Goal: Complete application form

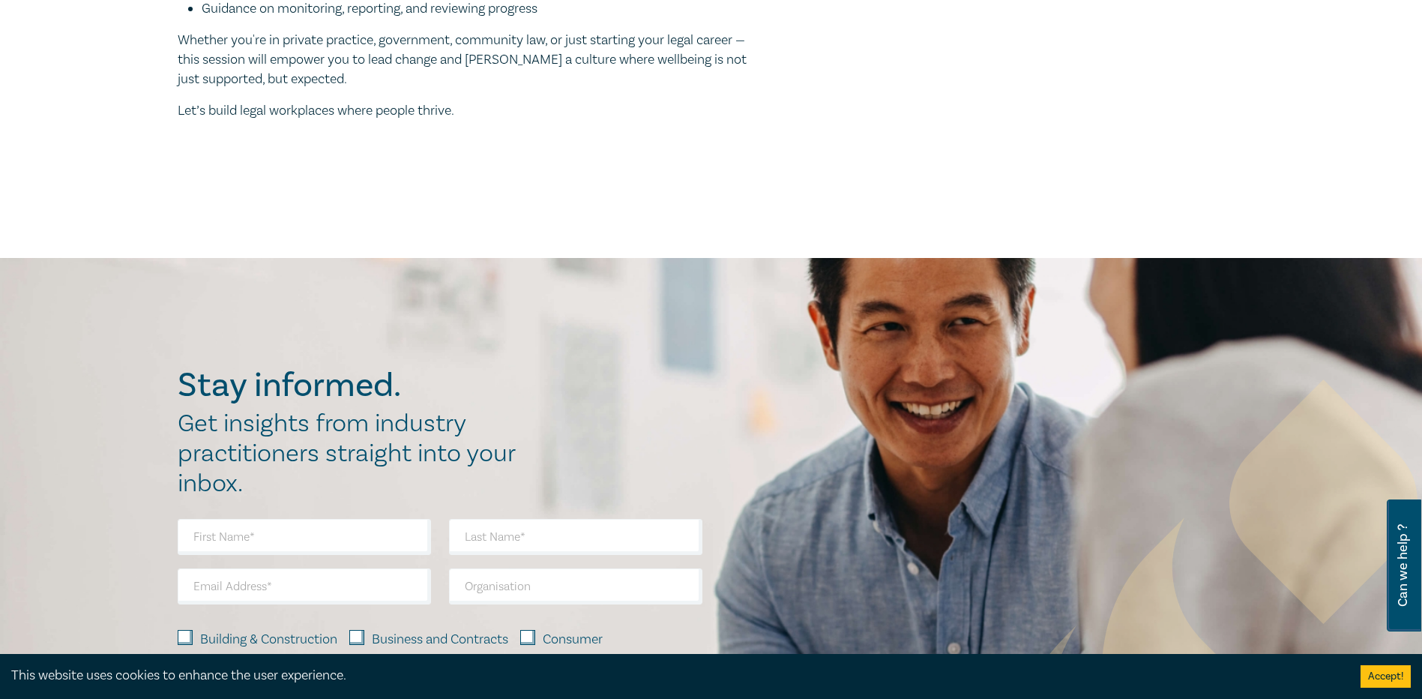
scroll to position [824, 0]
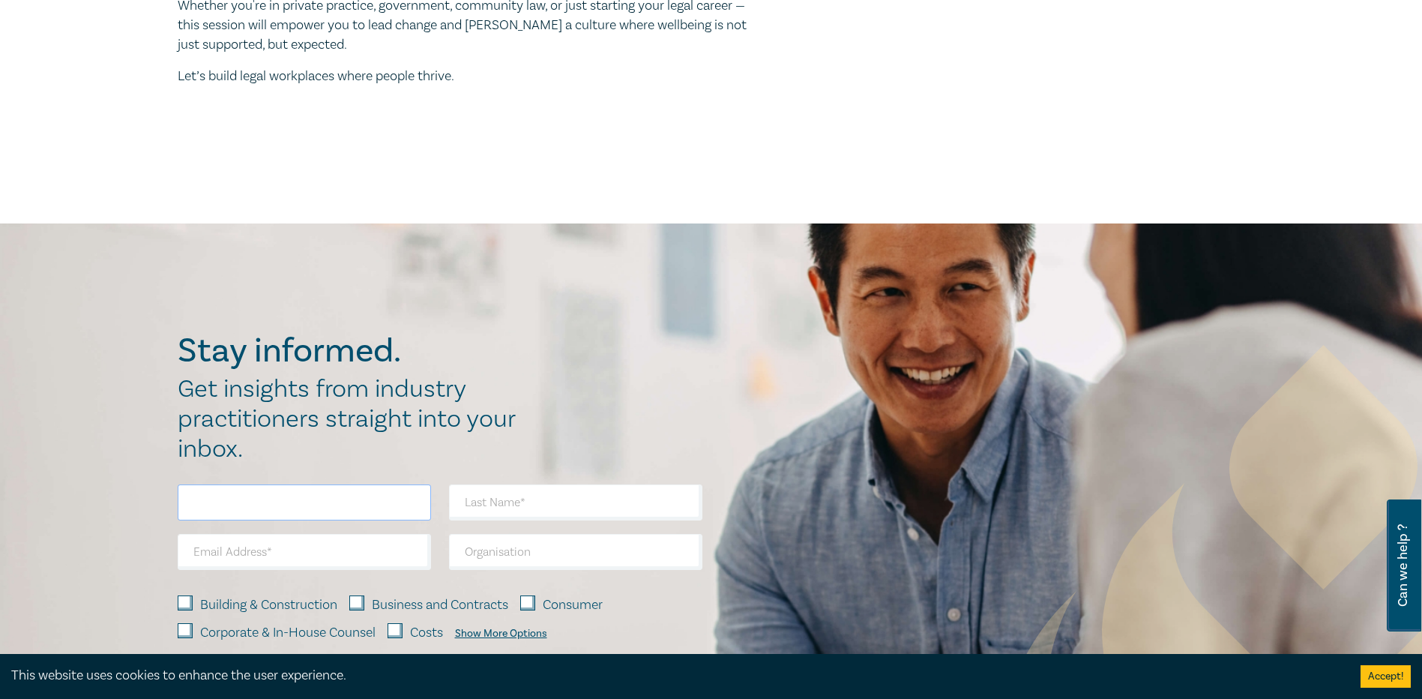
click at [271, 500] on input "text" at bounding box center [304, 502] width 253 height 36
click at [517, 501] on input "text" at bounding box center [575, 502] width 253 height 36
type input "[PERSON_NAME]"
click at [273, 503] on input "text" at bounding box center [304, 502] width 253 height 36
click at [261, 557] on input "email" at bounding box center [304, 552] width 253 height 36
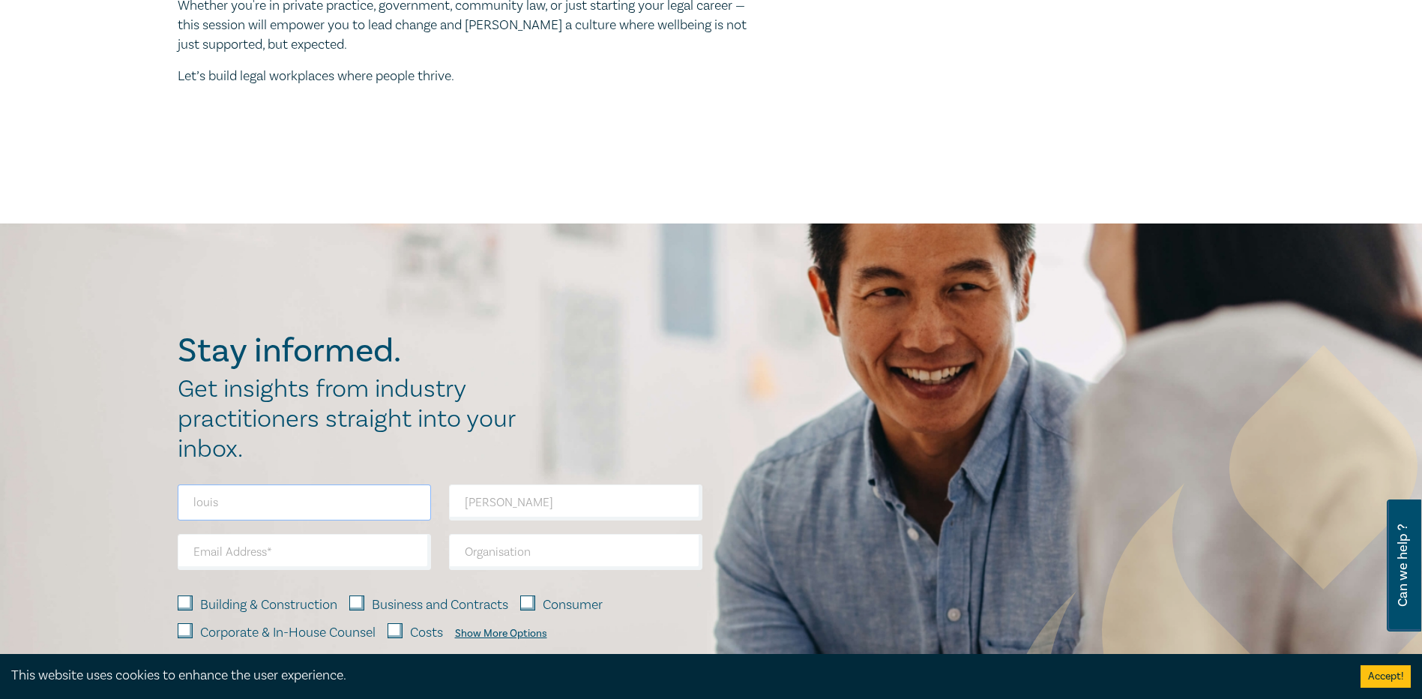
drag, startPoint x: 223, startPoint y: 497, endPoint x: 229, endPoint y: 489, distance: 9.1
click at [229, 489] on input "louis" at bounding box center [304, 502] width 253 height 36
type input "l"
type input "y"
type input "louis"
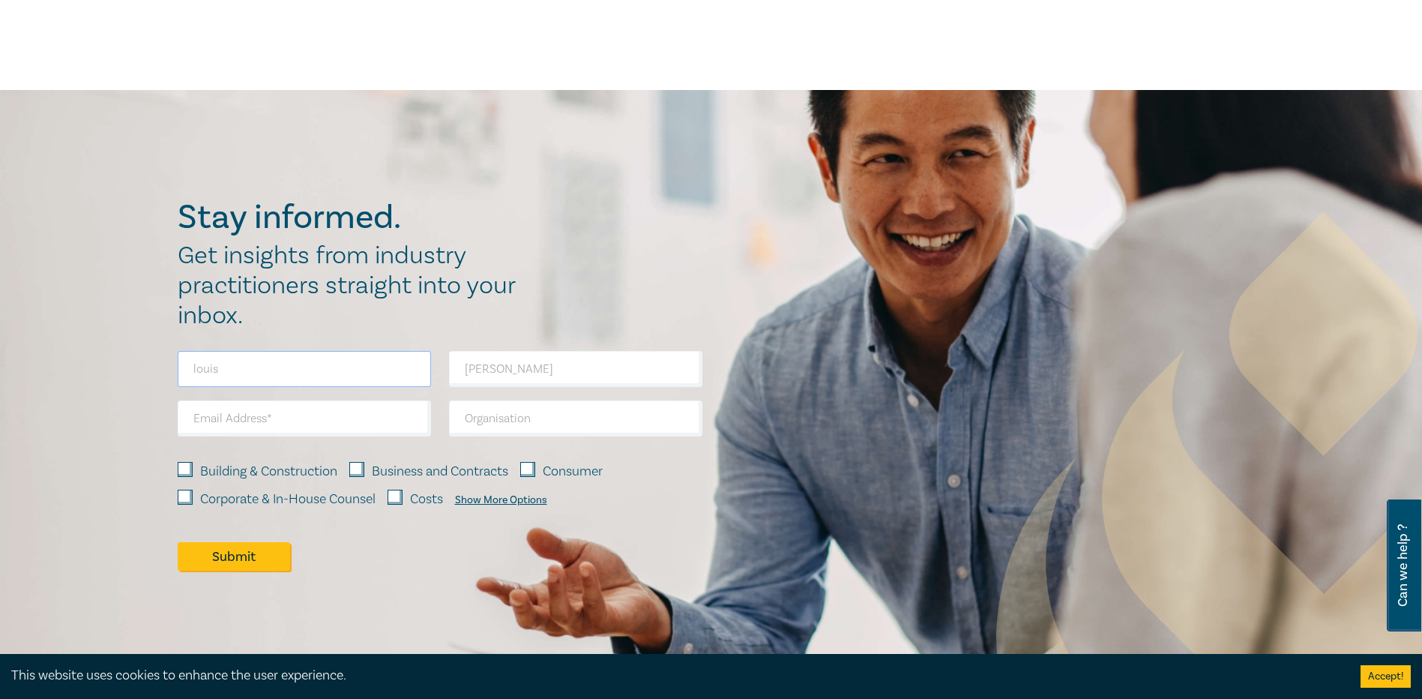
scroll to position [974, 0]
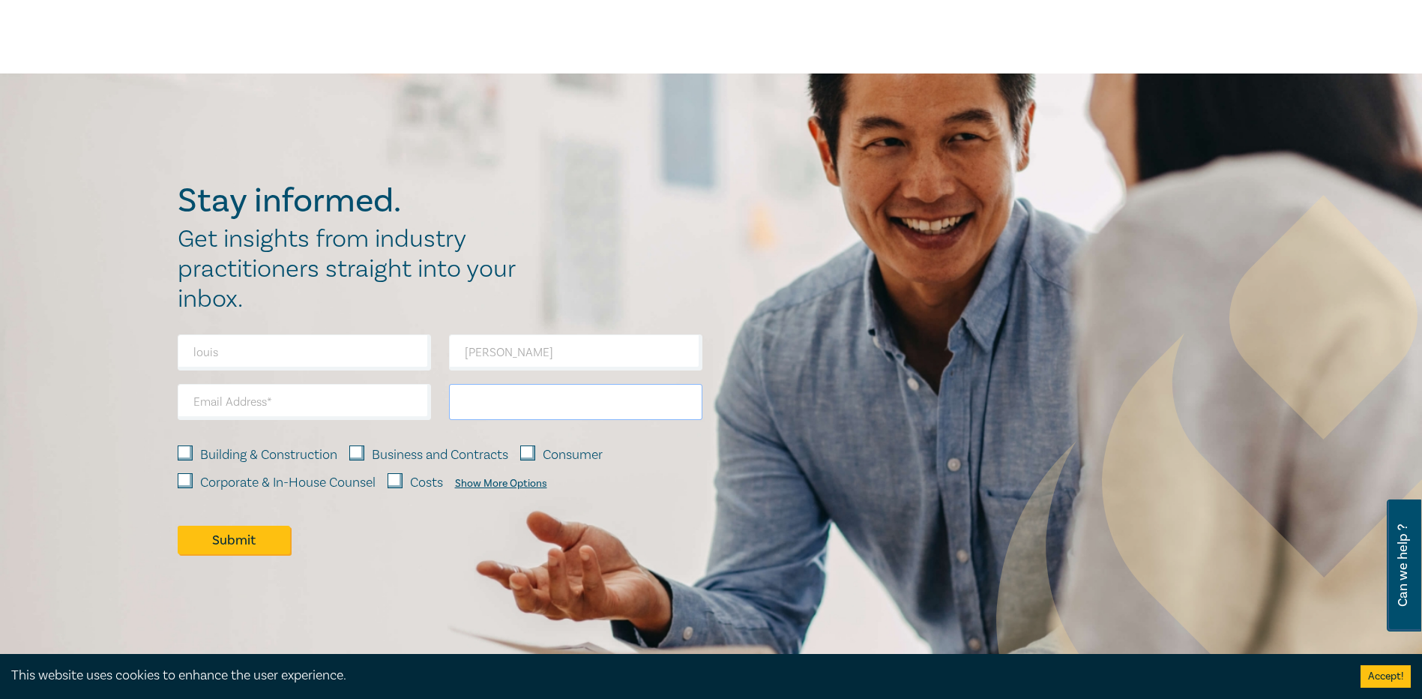
click at [498, 401] on input "text" at bounding box center [575, 402] width 253 height 36
drag, startPoint x: 273, startPoint y: 396, endPoint x: 283, endPoint y: 396, distance: 10.5
click at [283, 396] on input "email" at bounding box center [304, 402] width 253 height 36
type input "[EMAIL_ADDRESS][DOMAIN_NAME]"
click at [483, 400] on input "text" at bounding box center [575, 402] width 253 height 36
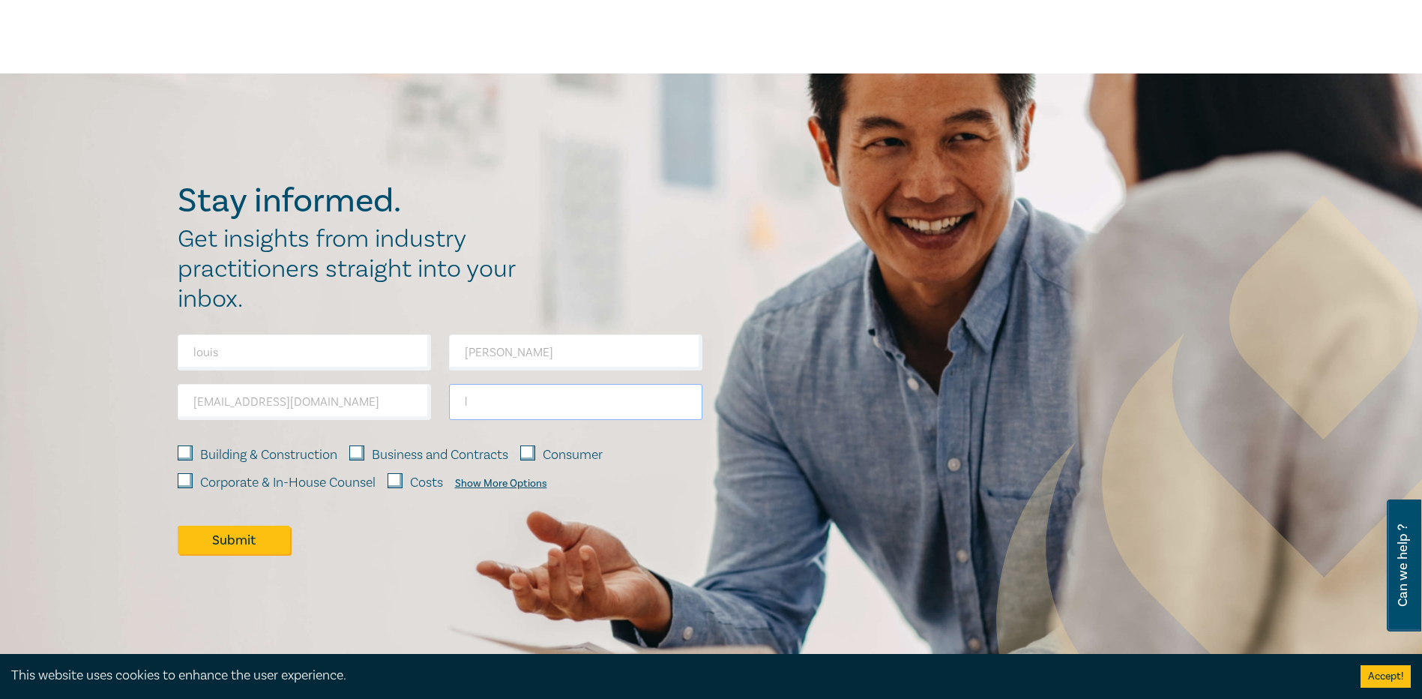
type input "l"
click at [541, 402] on input "text" at bounding box center [575, 402] width 253 height 36
click at [493, 397] on input "text" at bounding box center [575, 402] width 253 height 36
drag, startPoint x: 495, startPoint y: 349, endPoint x: 450, endPoint y: 328, distance: 50.3
click at [450, 328] on div "Stay informed. Get insights from industry practitioners straight into your inbo…" at bounding box center [440, 377] width 525 height 393
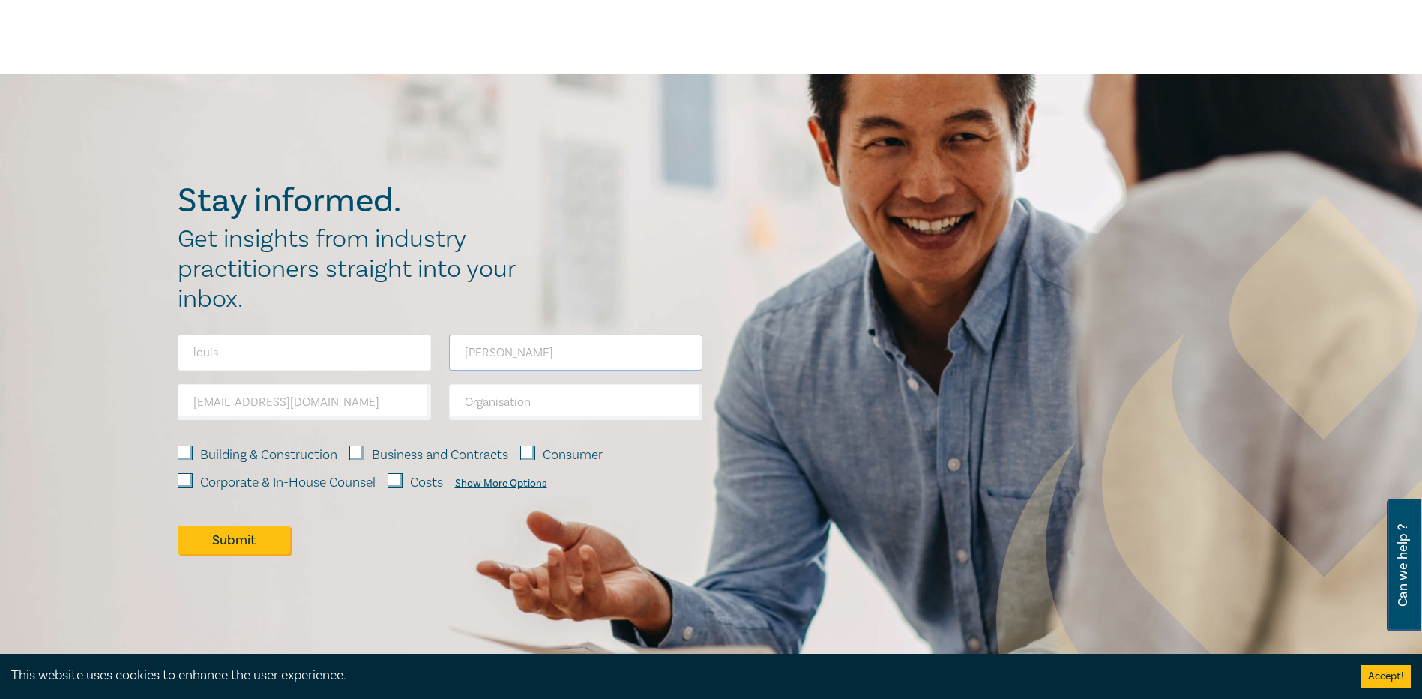
type input "[PERSON_NAME]"
click at [222, 352] on input "louis" at bounding box center [304, 352] width 253 height 36
type input "l"
click at [268, 351] on input "text" at bounding box center [304, 352] width 253 height 36
click at [512, 349] on input "[PERSON_NAME]" at bounding box center [575, 352] width 253 height 36
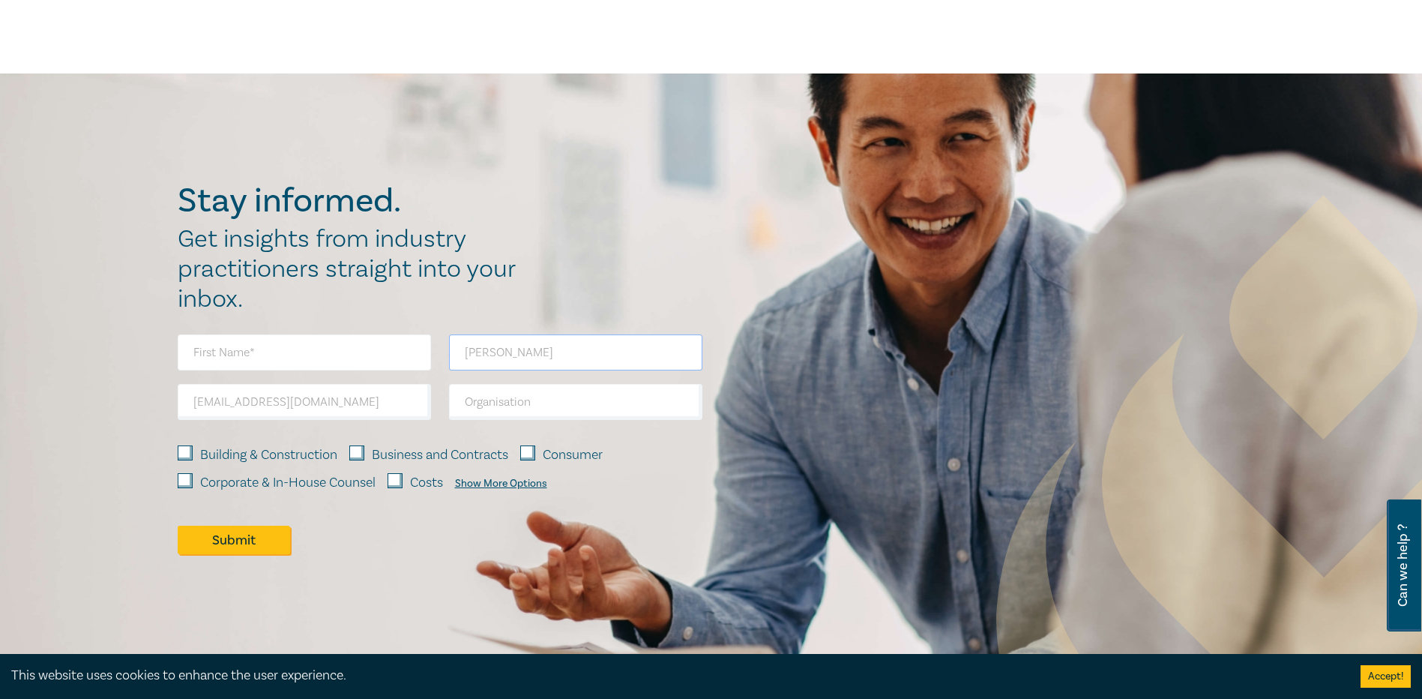
type input "[PERSON_NAME]"
click at [227, 355] on input "text" at bounding box center [304, 352] width 253 height 36
type input "[PERSON_NAME]"
click at [530, 402] on input "text" at bounding box center [575, 402] width 253 height 36
type input "L G [PERSON_NAME] & Co"
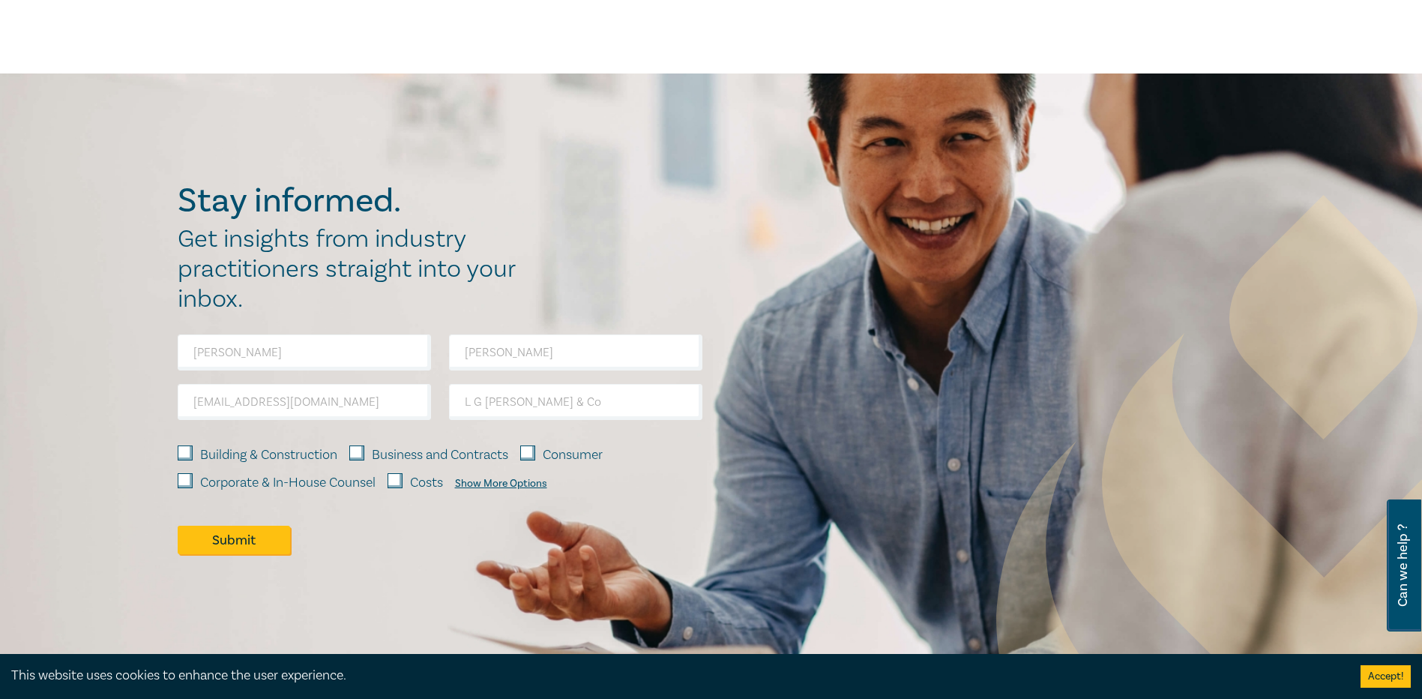
click at [396, 479] on input "Costs" at bounding box center [394, 480] width 15 height 15
click at [396, 476] on input "Costs" at bounding box center [394, 480] width 15 height 15
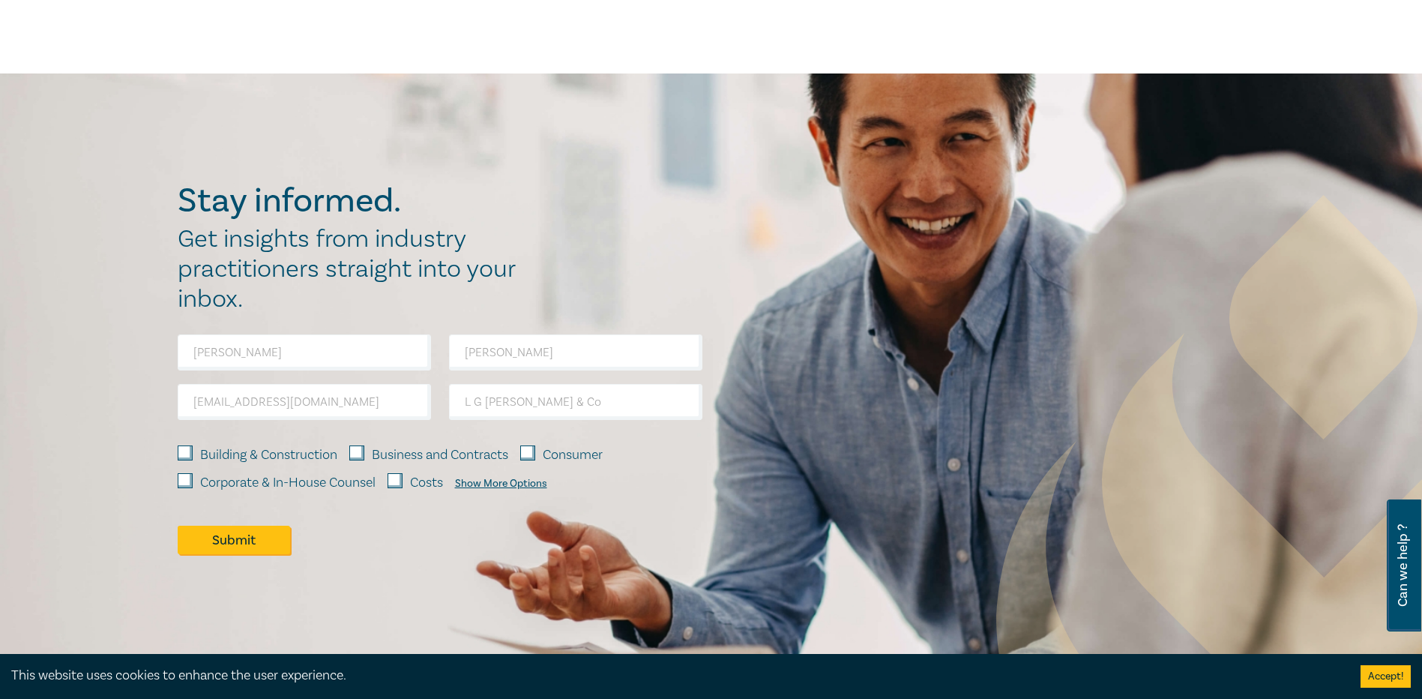
checkbox input "true"
click at [368, 439] on div "Building & Construction Business and Contracts Consumer Corporate & In-House Co…" at bounding box center [440, 466] width 543 height 67
click at [360, 450] on input "Business and Contracts" at bounding box center [356, 452] width 15 height 15
checkbox input "true"
click at [262, 540] on button "Submit" at bounding box center [234, 539] width 112 height 28
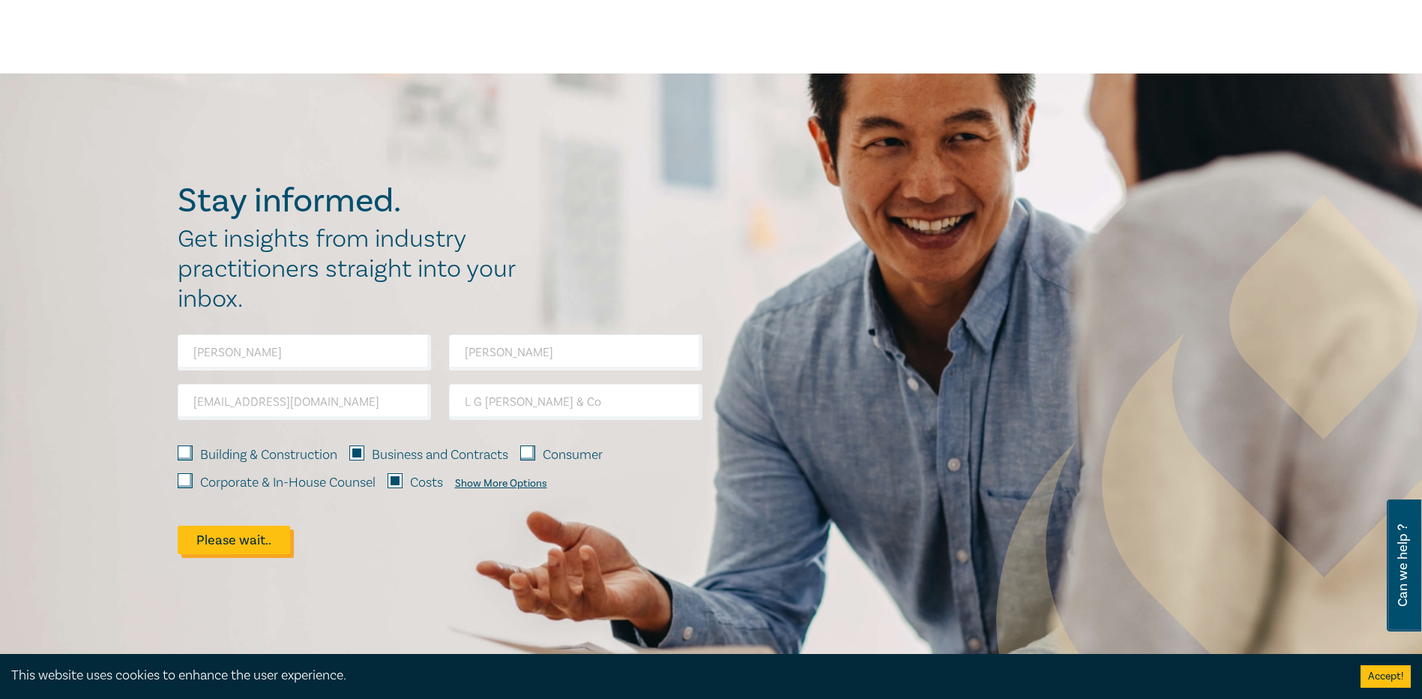
click at [265, 534] on button "Please wait.." at bounding box center [234, 539] width 112 height 28
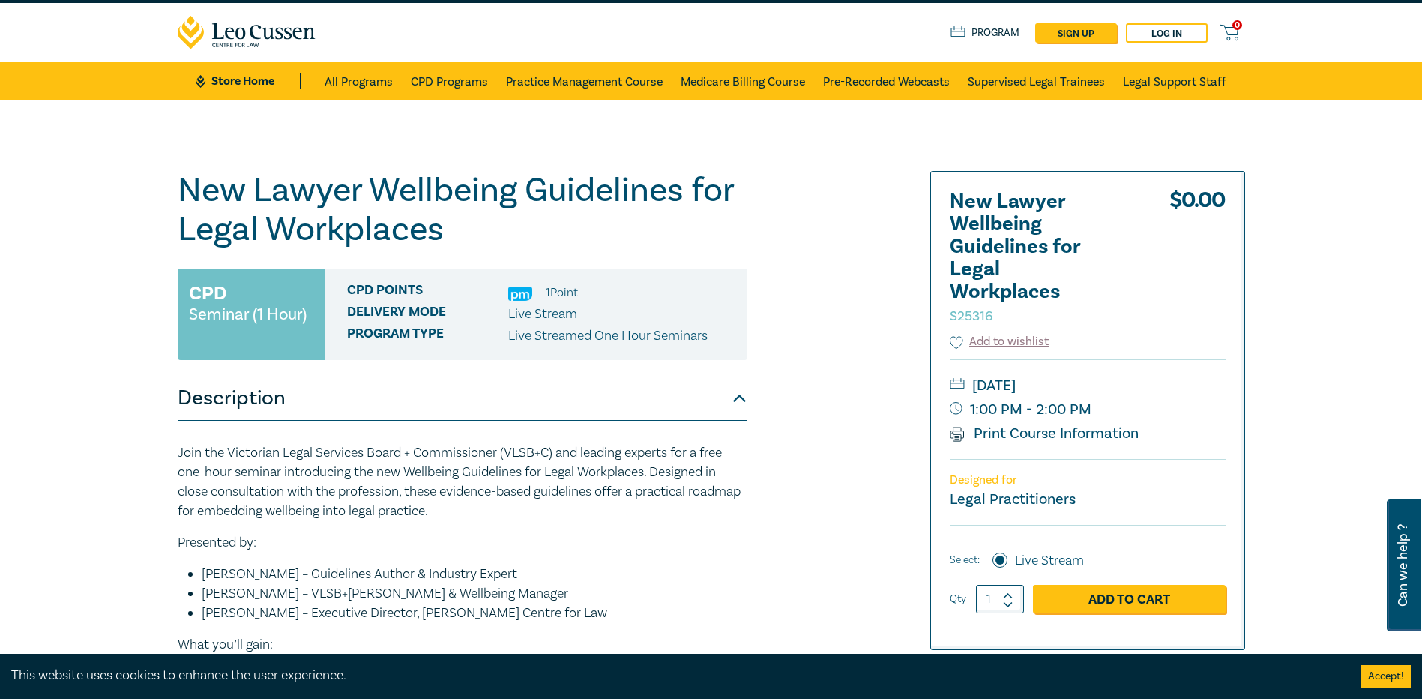
scroll to position [0, 0]
